Goal: Task Accomplishment & Management: Manage account settings

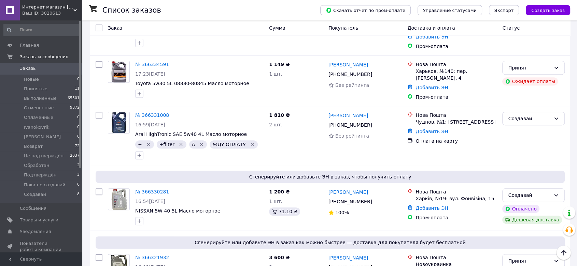
scroll to position [316, 0]
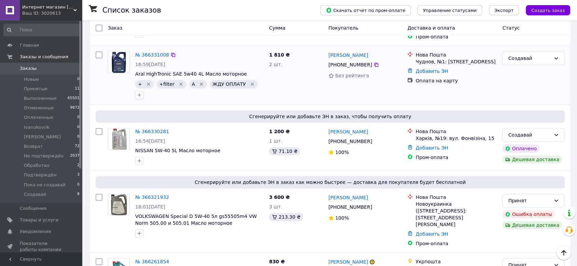
click at [249, 82] on icon "Удалить метку" at bounding box center [251, 84] width 5 height 5
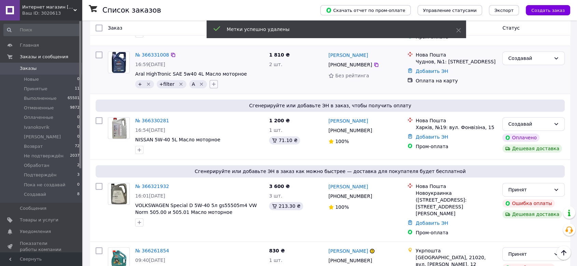
click at [212, 83] on icon "button" at bounding box center [214, 85] width 4 height 4
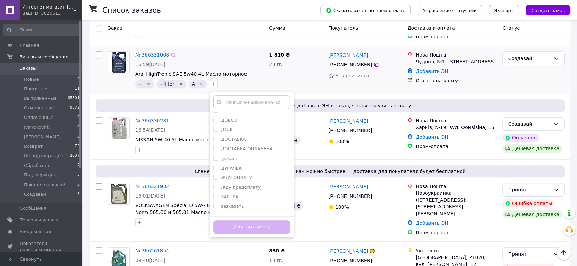
scroll to position [126, 0]
click at [239, 171] on label "ГОВОРИТ ОПЛАТИЛ" at bounding box center [243, 173] width 45 height 5
checkbox input "true"
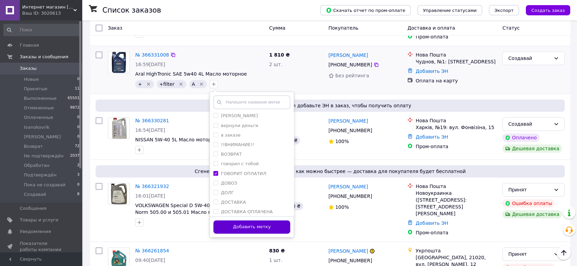
click at [247, 221] on button "Добавить метку" at bounding box center [251, 227] width 77 height 13
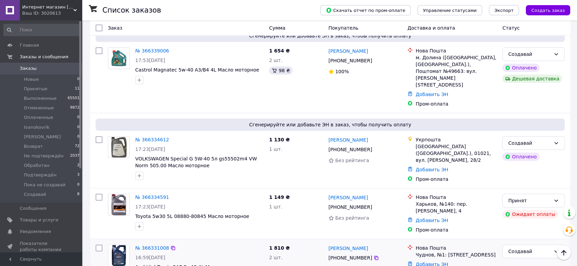
scroll to position [0, 0]
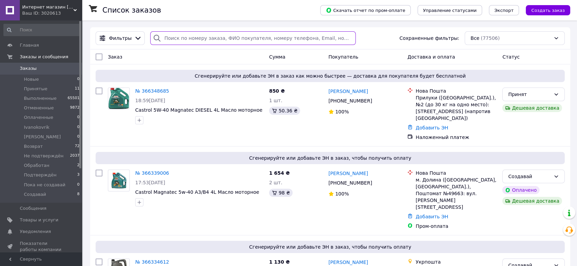
click at [212, 35] on input "search" at bounding box center [252, 38] width 205 height 14
type input "06696"
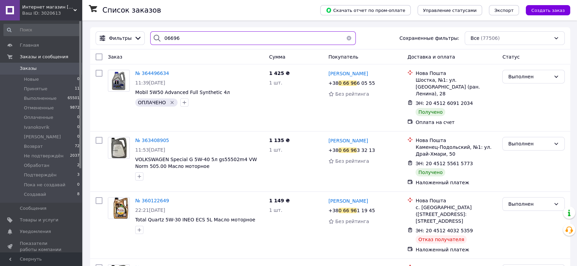
drag, startPoint x: 202, startPoint y: 34, endPoint x: 145, endPoint y: 36, distance: 57.3
click at [147, 36] on div "06696" at bounding box center [252, 38] width 211 height 14
